Goal: Information Seeking & Learning: Learn about a topic

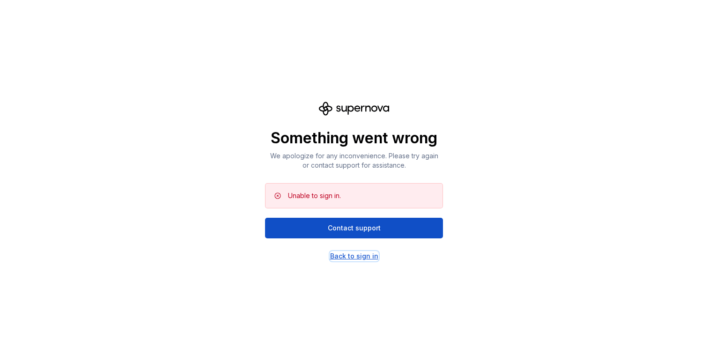
click at [360, 257] on div "Back to sign in" at bounding box center [354, 255] width 48 height 9
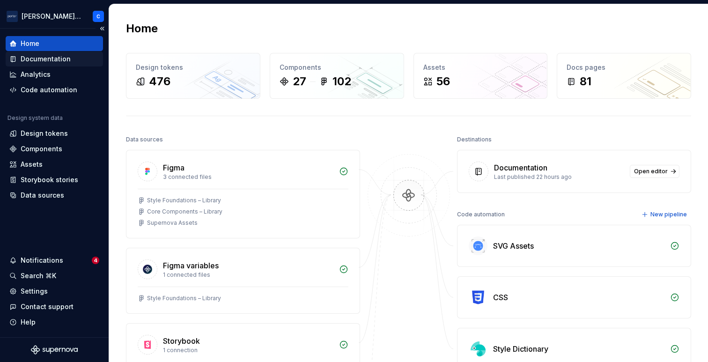
click at [60, 63] on div "Documentation" at bounding box center [46, 58] width 50 height 9
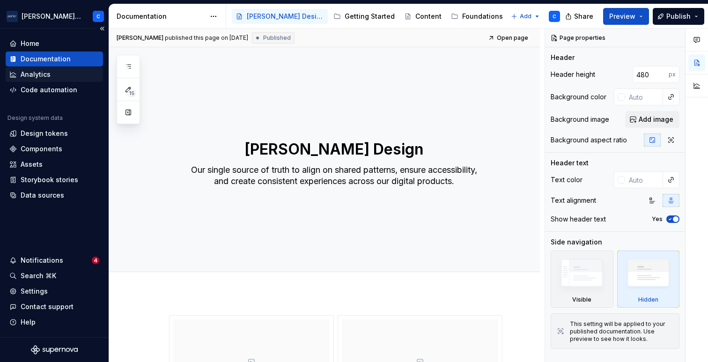
click at [54, 74] on div "Analytics" at bounding box center [54, 74] width 90 height 9
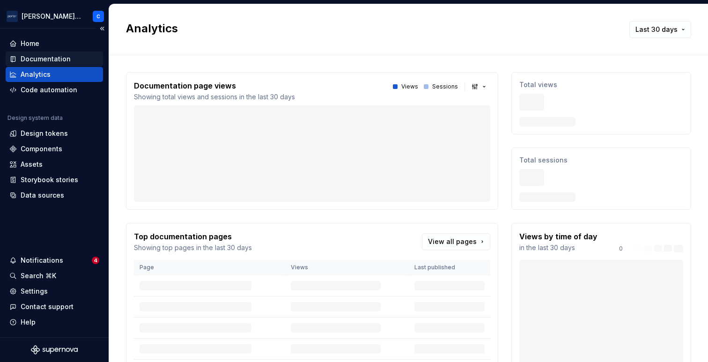
click at [51, 61] on div "Documentation" at bounding box center [46, 58] width 50 height 9
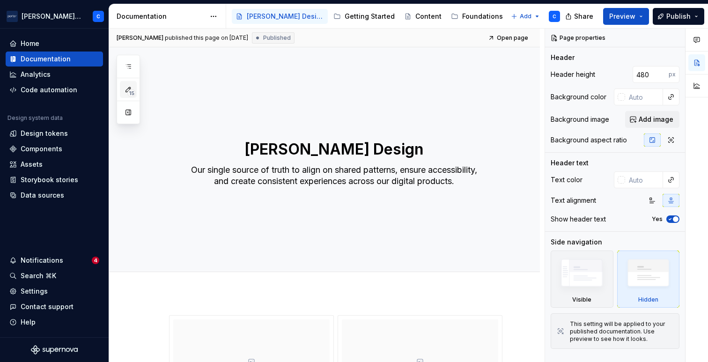
click at [128, 87] on icon "button" at bounding box center [127, 89] width 7 height 7
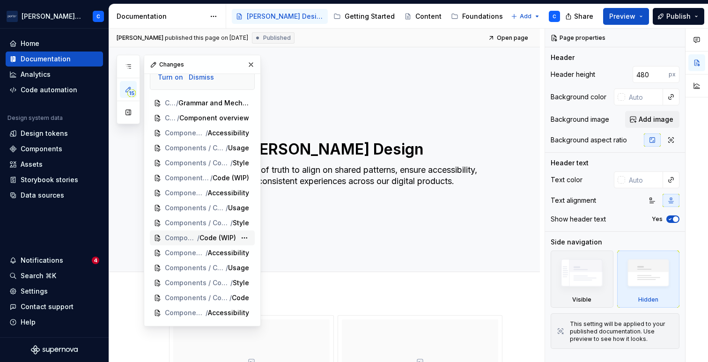
scroll to position [67, 0]
click at [126, 115] on button "button" at bounding box center [128, 112] width 17 height 17
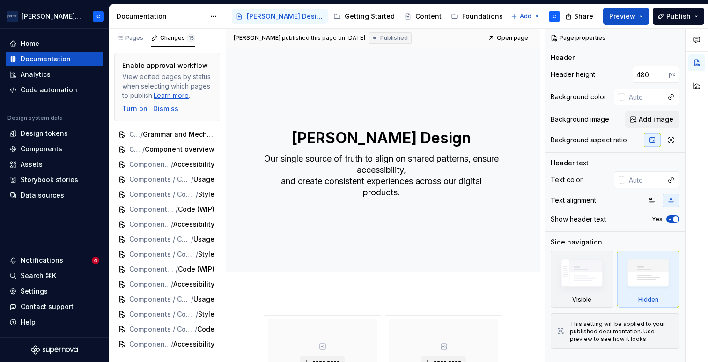
click at [523, 14] on div "Components" at bounding box center [544, 16] width 42 height 9
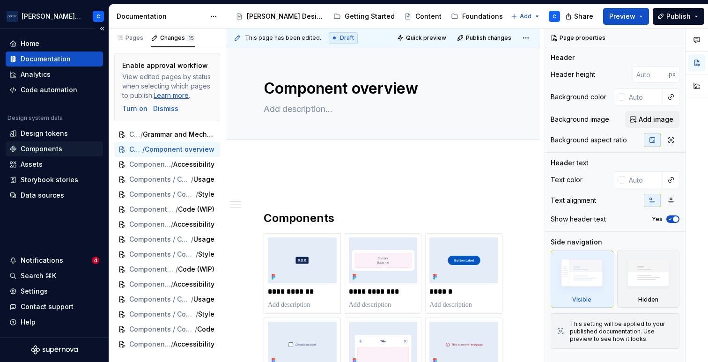
click at [32, 150] on div "Components" at bounding box center [42, 148] width 42 height 9
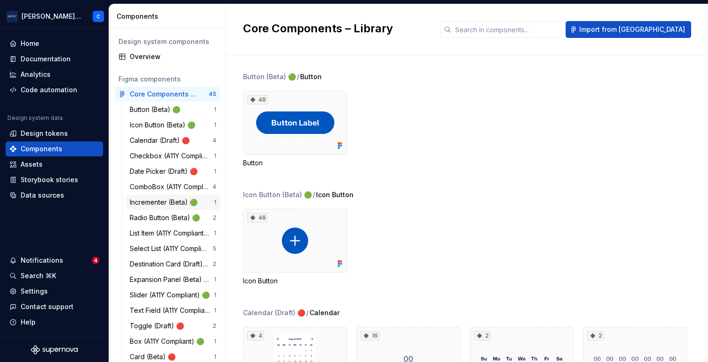
click at [179, 203] on div "Incrementer (Beta) 🟢" at bounding box center [166, 201] width 72 height 9
click at [159, 204] on div "Incrementer (Beta) 🟢" at bounding box center [166, 201] width 72 height 9
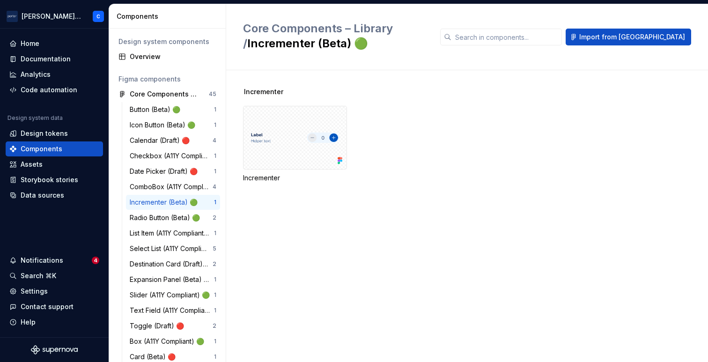
click at [159, 204] on div "Incrementer (Beta) 🟢" at bounding box center [166, 201] width 72 height 9
click at [261, 136] on div at bounding box center [295, 138] width 104 height 64
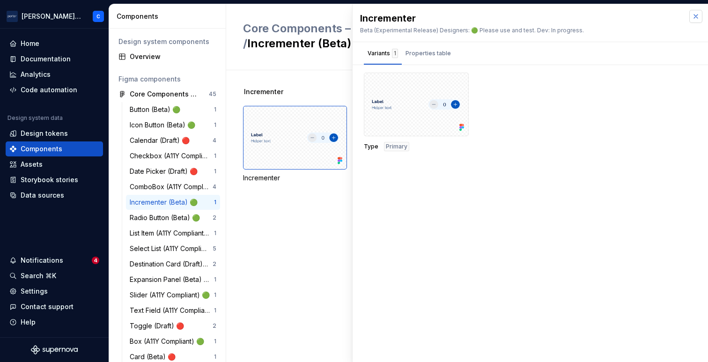
click at [689, 17] on button "button" at bounding box center [695, 16] width 13 height 13
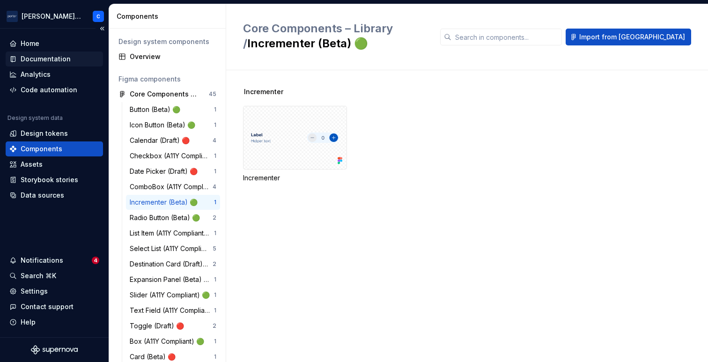
click at [39, 62] on div "Documentation" at bounding box center [46, 58] width 50 height 9
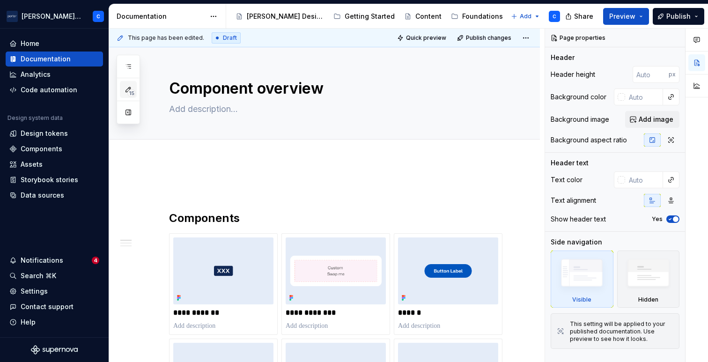
click at [129, 93] on span "15" at bounding box center [131, 92] width 8 height 7
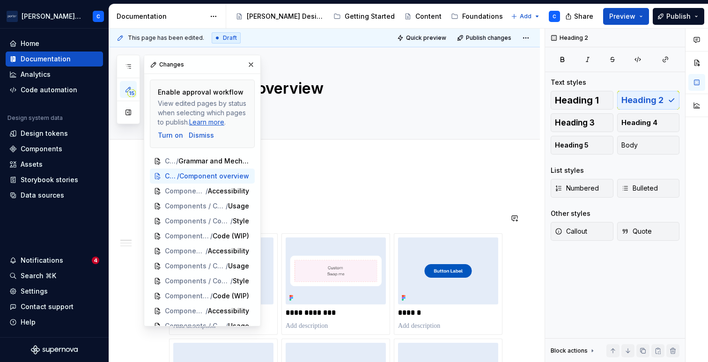
click at [37, 255] on div "Notifications" at bounding box center [42, 259] width 43 height 9
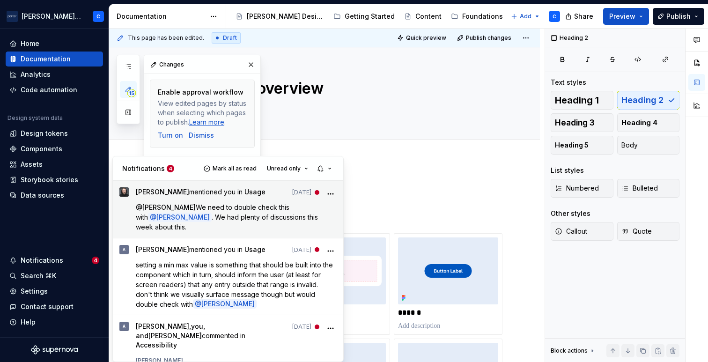
click at [218, 204] on span "We need to double check this with" at bounding box center [213, 212] width 155 height 18
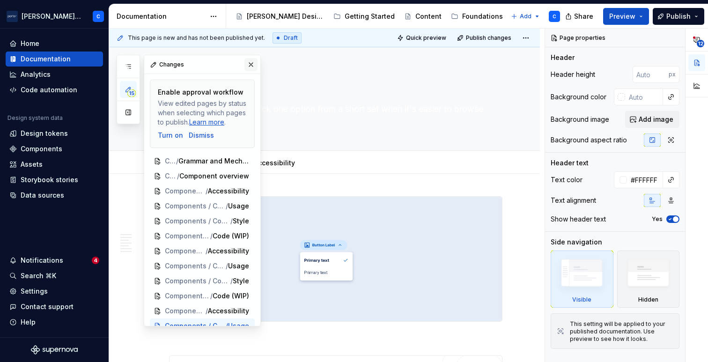
click at [244, 66] on button "button" at bounding box center [250, 64] width 13 height 13
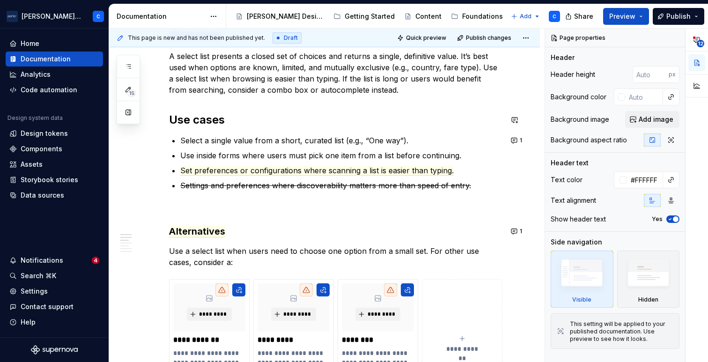
scroll to position [565, 0]
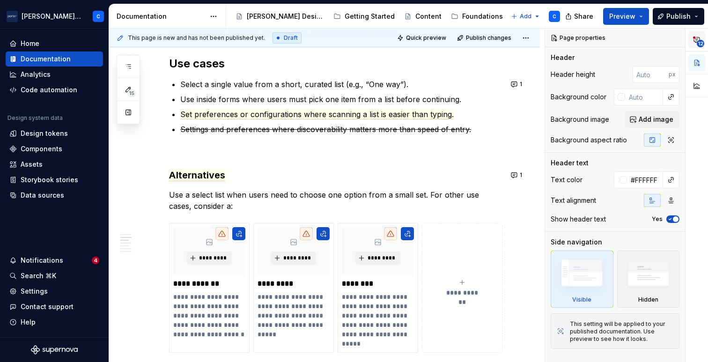
click at [697, 40] on icon "button" at bounding box center [696, 39] width 6 height 5
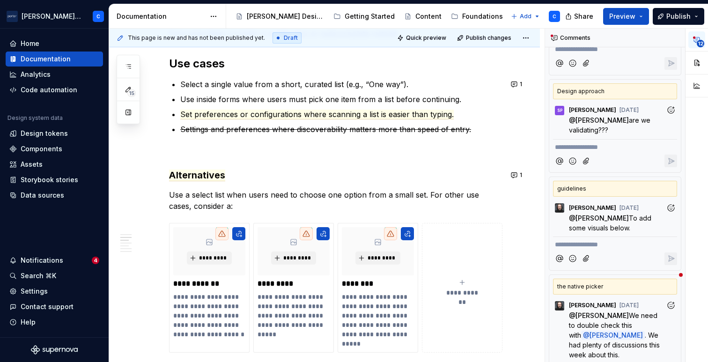
scroll to position [1139, 0]
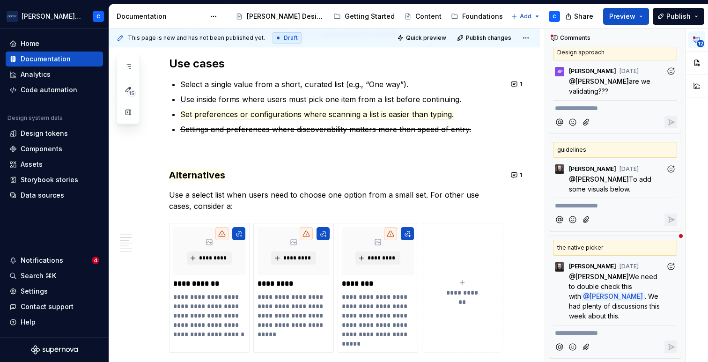
click at [617, 243] on div "the native picker" at bounding box center [615, 248] width 124 height 16
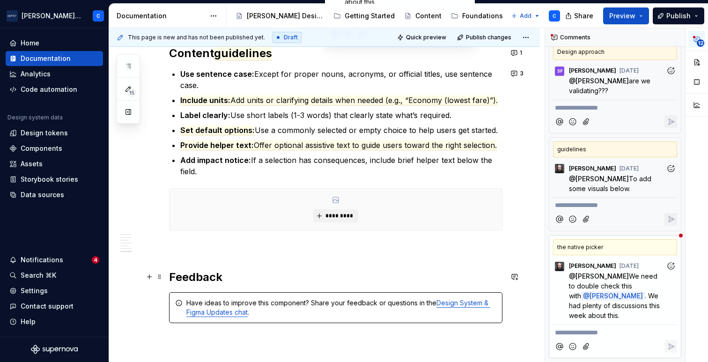
scroll to position [1100, 0]
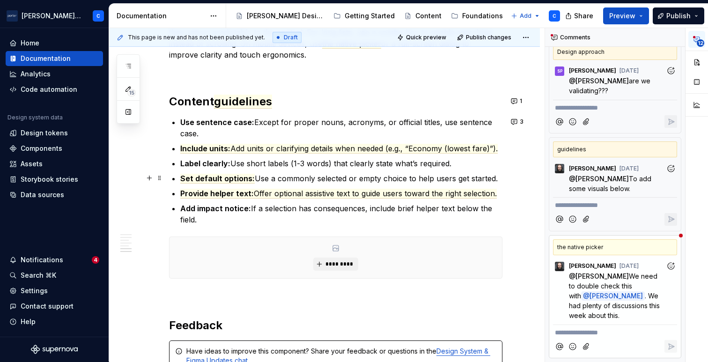
scroll to position [1095, 0]
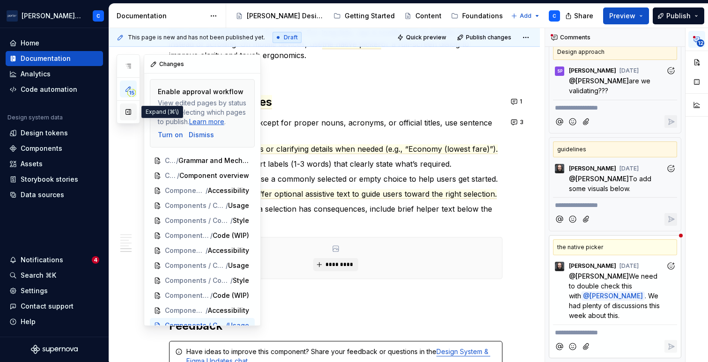
click at [127, 111] on button "button" at bounding box center [128, 111] width 17 height 17
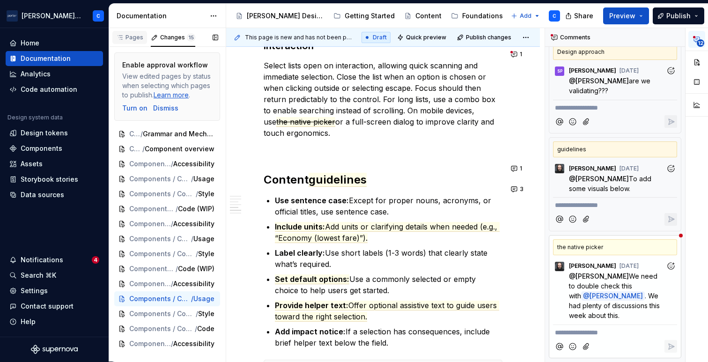
click at [131, 39] on div "Pages" at bounding box center [129, 37] width 27 height 7
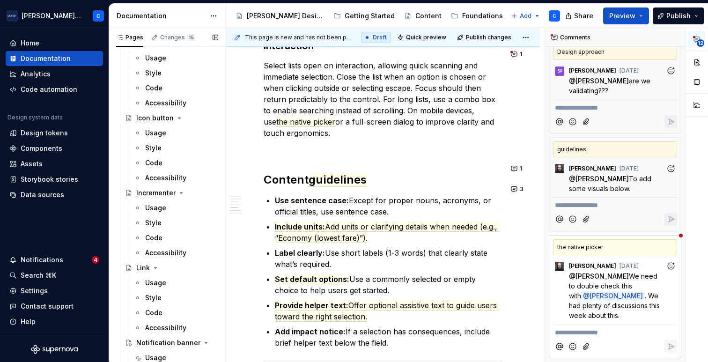
scroll to position [421, 0]
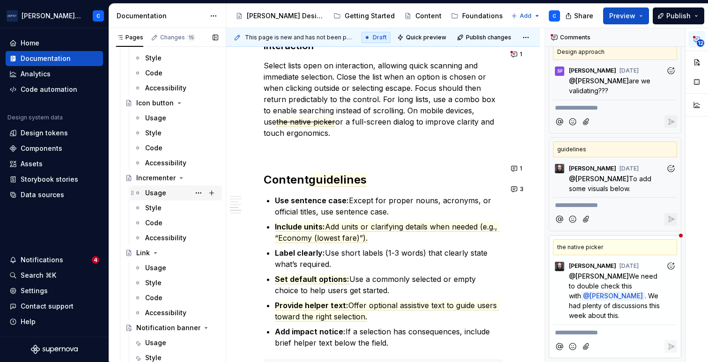
click at [165, 193] on div "Usage" at bounding box center [155, 192] width 21 height 9
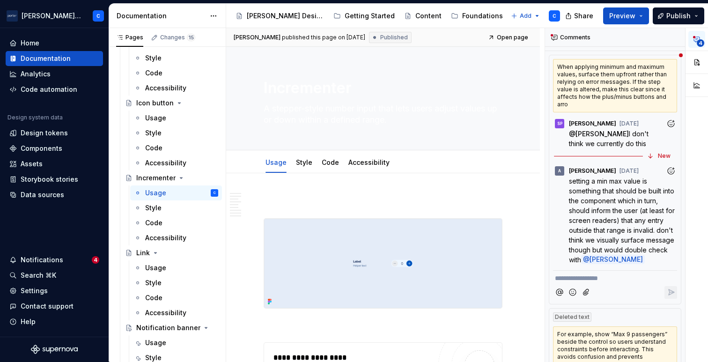
scroll to position [14, 0]
click at [362, 204] on p at bounding box center [382, 201] width 239 height 11
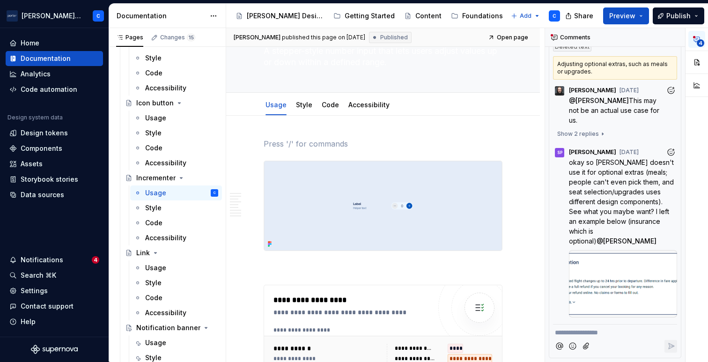
scroll to position [507, 0]
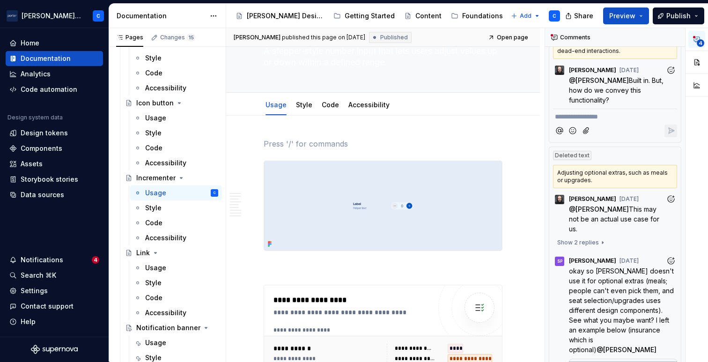
click at [699, 44] on span "4" at bounding box center [699, 42] width 7 height 7
click at [698, 41] on span "4" at bounding box center [699, 42] width 7 height 7
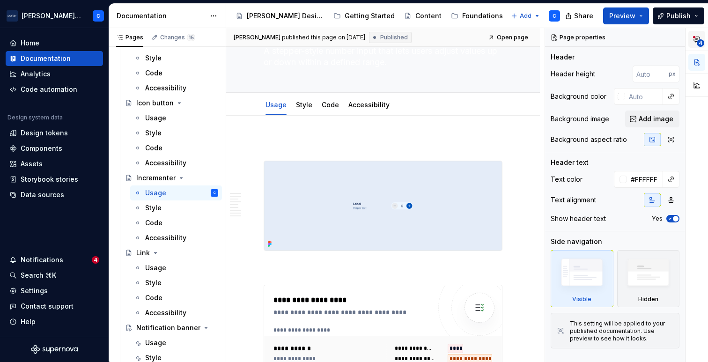
scroll to position [0, 0]
click at [698, 41] on span "4" at bounding box center [699, 42] width 7 height 7
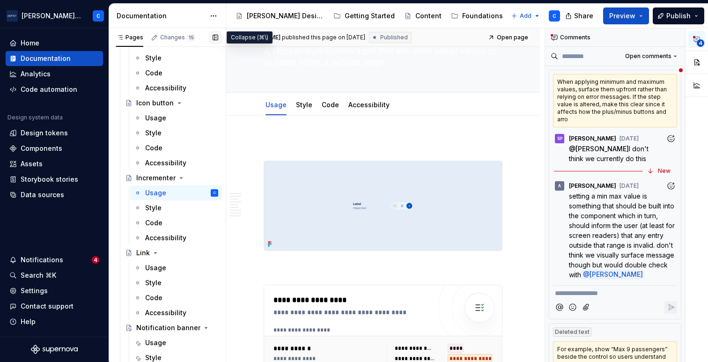
click at [213, 36] on button "button" at bounding box center [215, 37] width 13 height 13
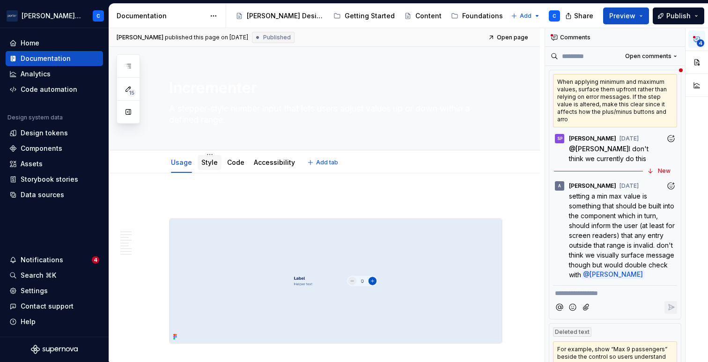
click at [203, 165] on link "Style" at bounding box center [209, 162] width 16 height 8
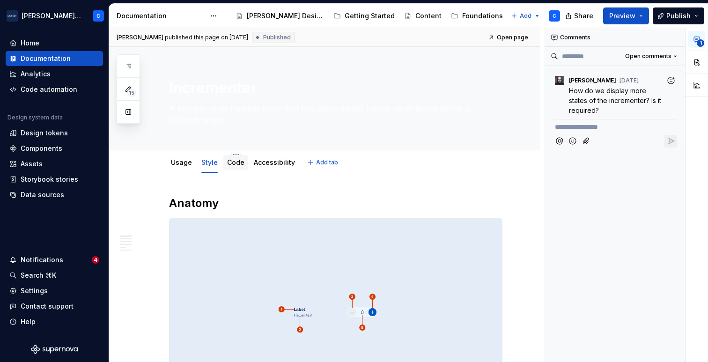
click at [234, 166] on link "Code" at bounding box center [235, 162] width 17 height 8
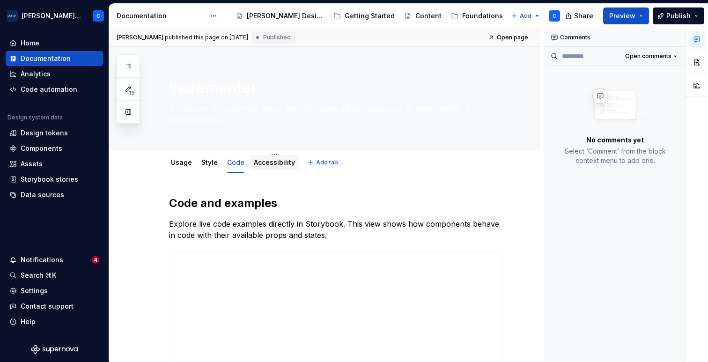
click at [259, 169] on div "Accessibility" at bounding box center [274, 162] width 49 height 15
click at [262, 169] on div "Accessibility" at bounding box center [274, 162] width 49 height 15
click at [262, 166] on link "Accessibility" at bounding box center [274, 162] width 41 height 8
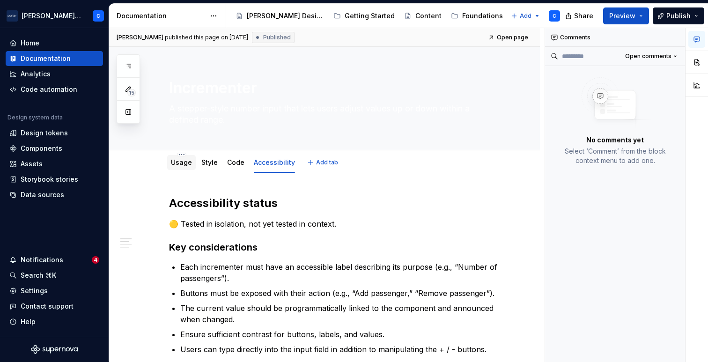
click at [190, 160] on link "Usage" at bounding box center [181, 162] width 21 height 8
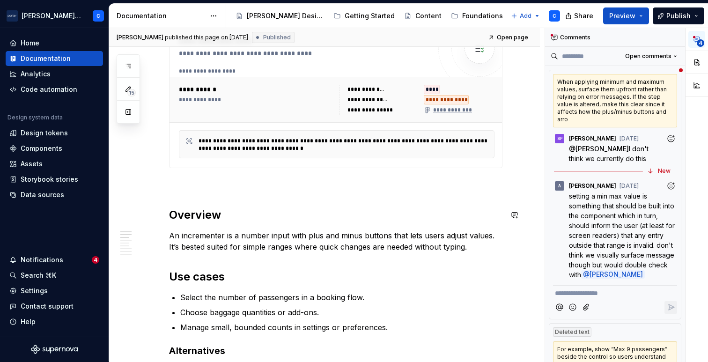
scroll to position [360, 0]
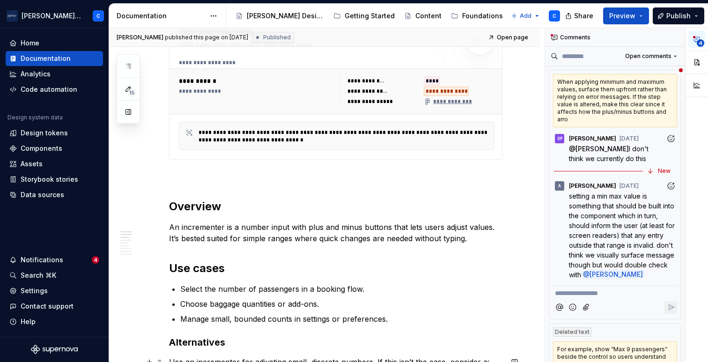
type textarea "*"
